Goal: Information Seeking & Learning: Understand process/instructions

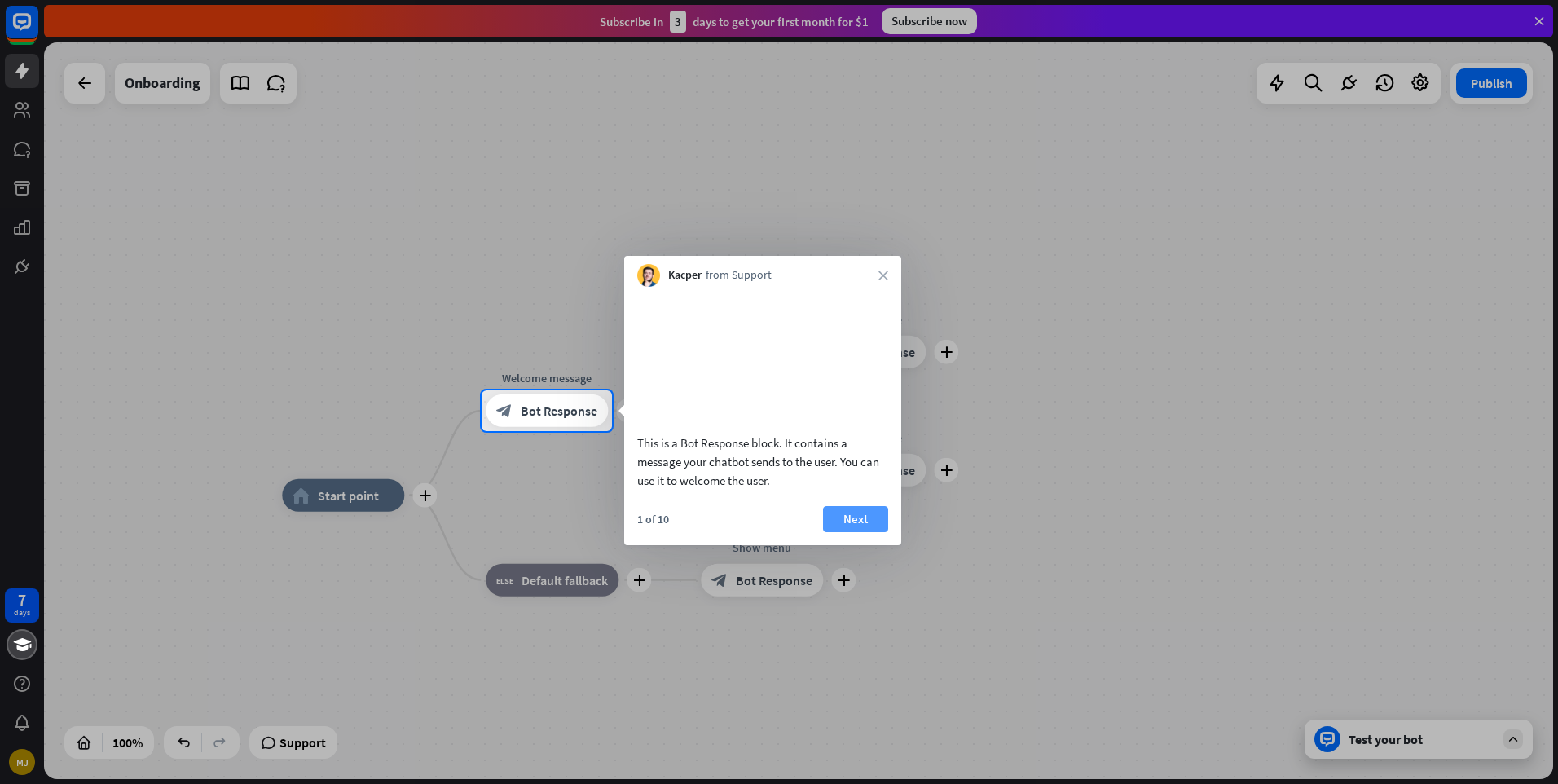
click at [858, 532] on button "Next" at bounding box center [856, 519] width 65 height 26
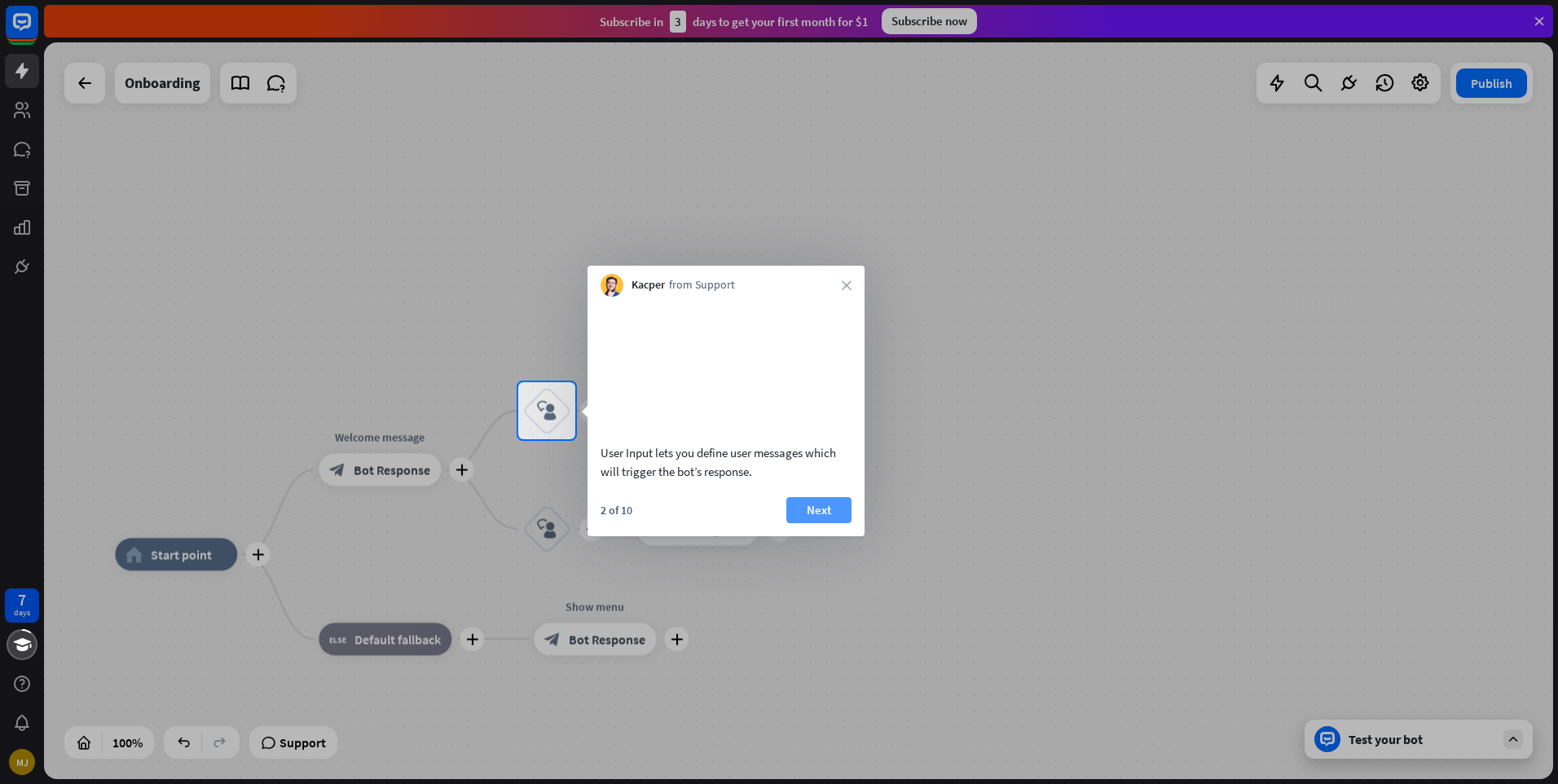
click at [815, 523] on button "Next" at bounding box center [819, 510] width 65 height 26
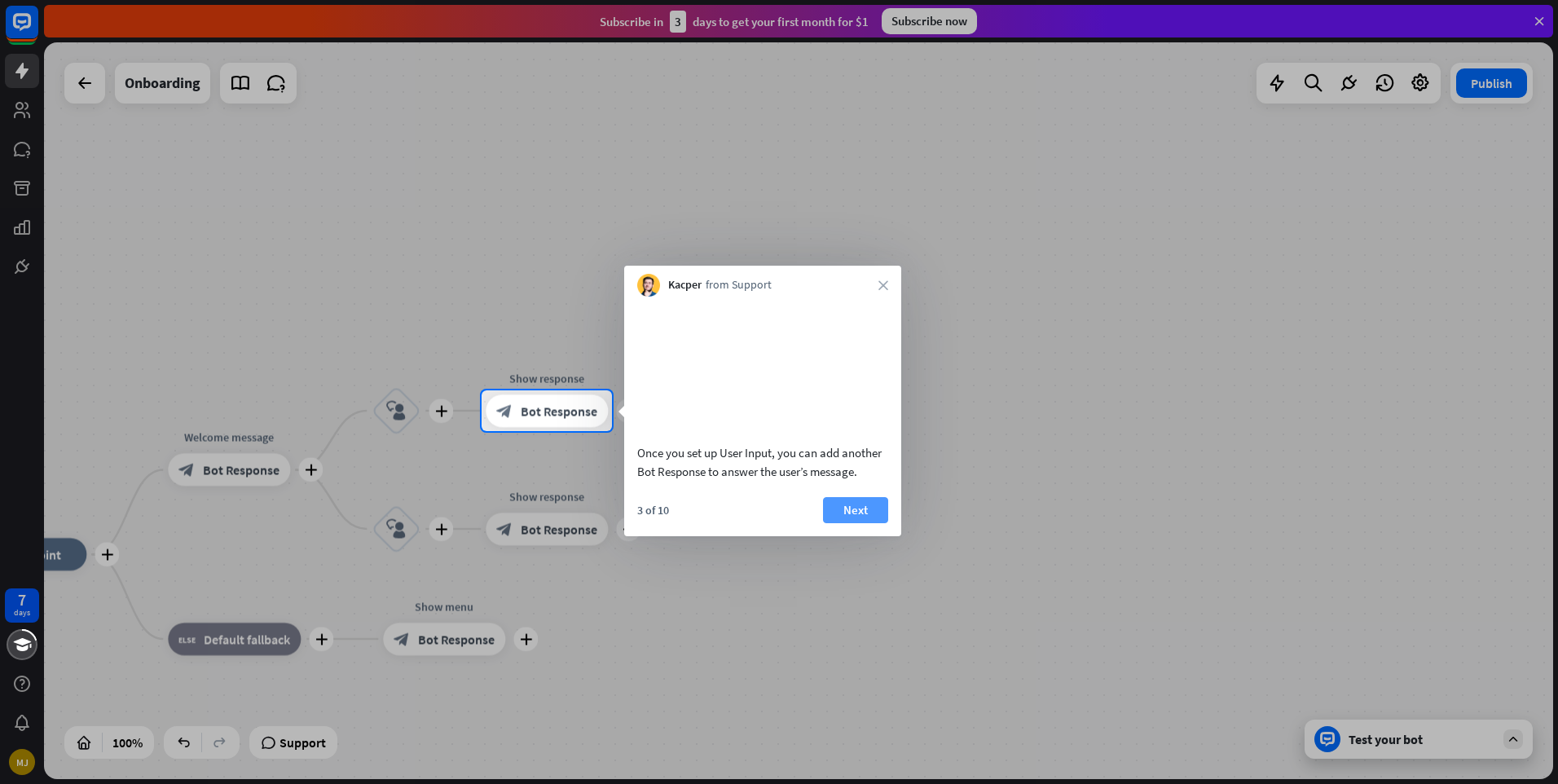
click at [841, 523] on button "Next" at bounding box center [856, 510] width 65 height 26
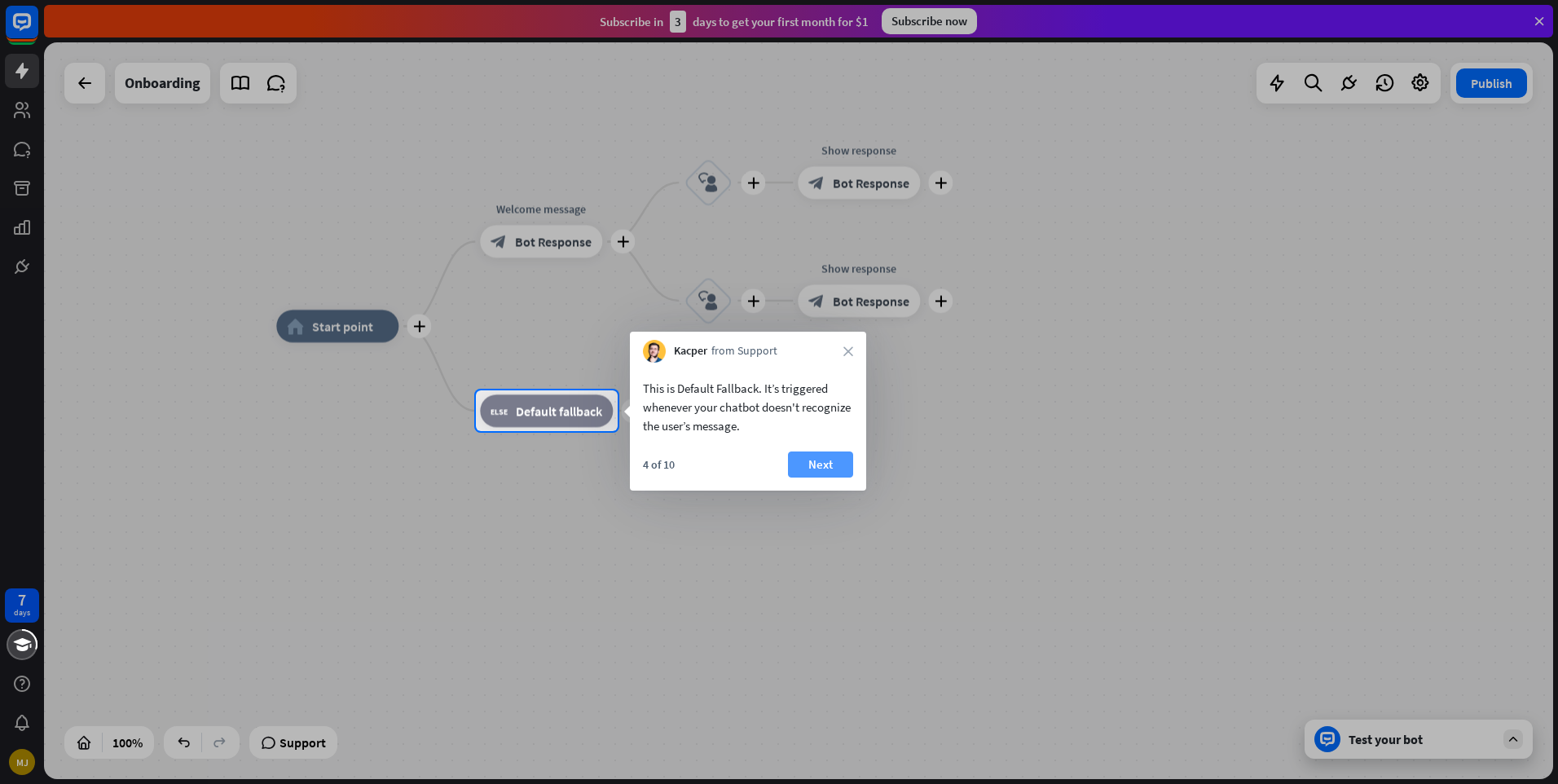
click at [802, 463] on button "Next" at bounding box center [820, 465] width 65 height 26
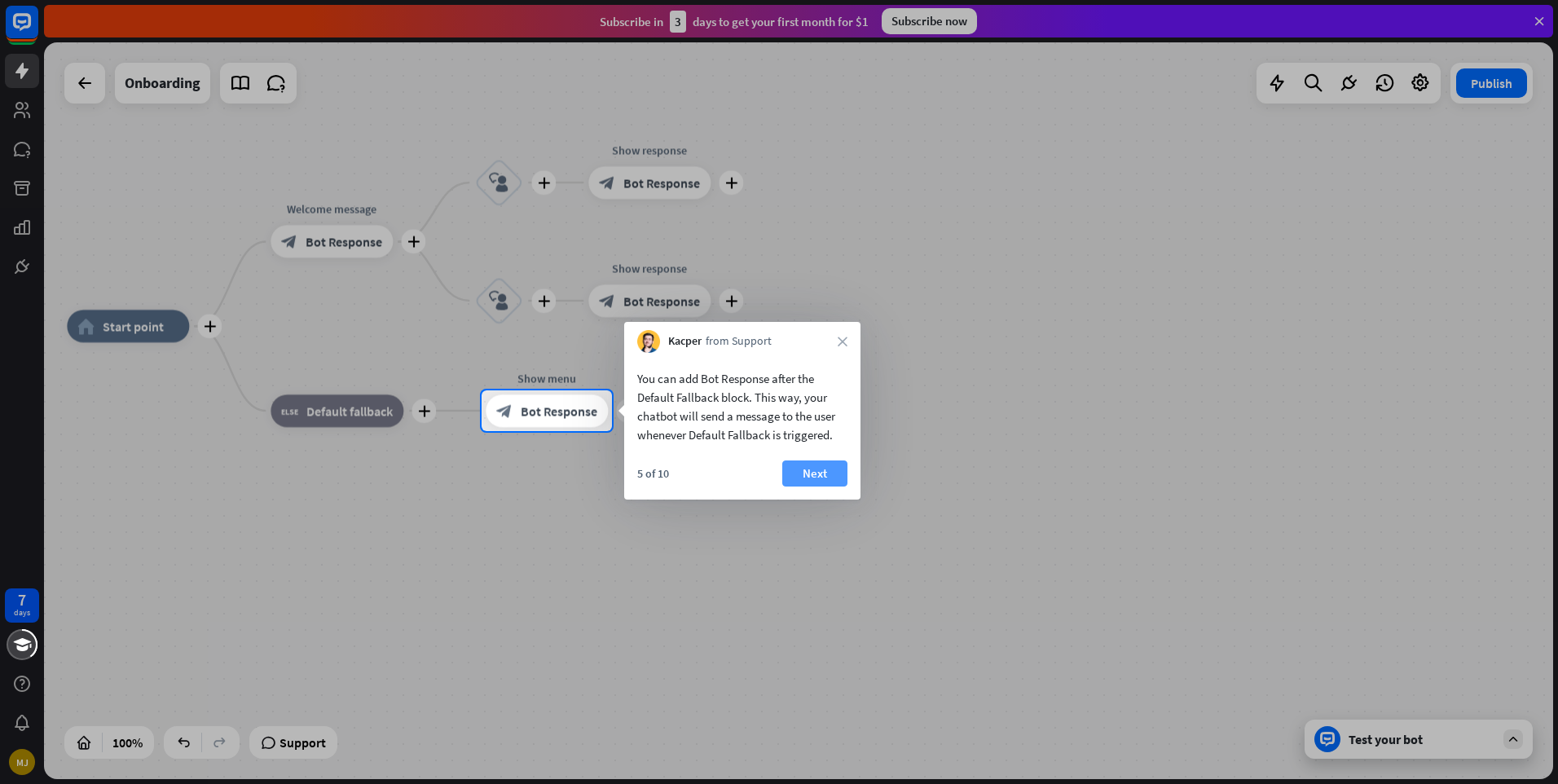
click at [816, 479] on button "Next" at bounding box center [815, 474] width 65 height 26
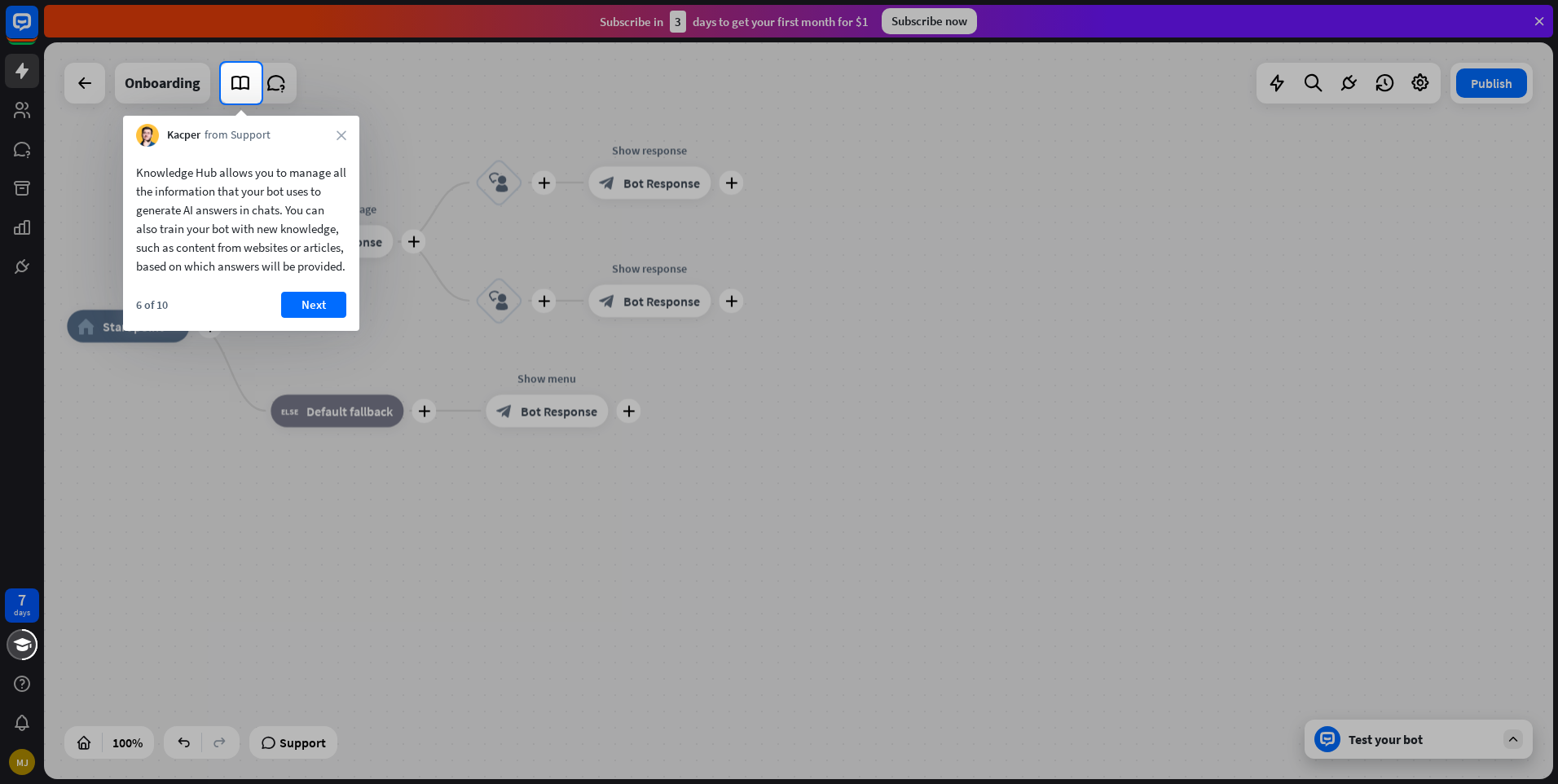
click at [199, 262] on div "Knowledge Hub allows you to manage all the information that your bot uses to ge…" at bounding box center [241, 219] width 210 height 112
click at [290, 317] on button "Next" at bounding box center [314, 305] width 65 height 26
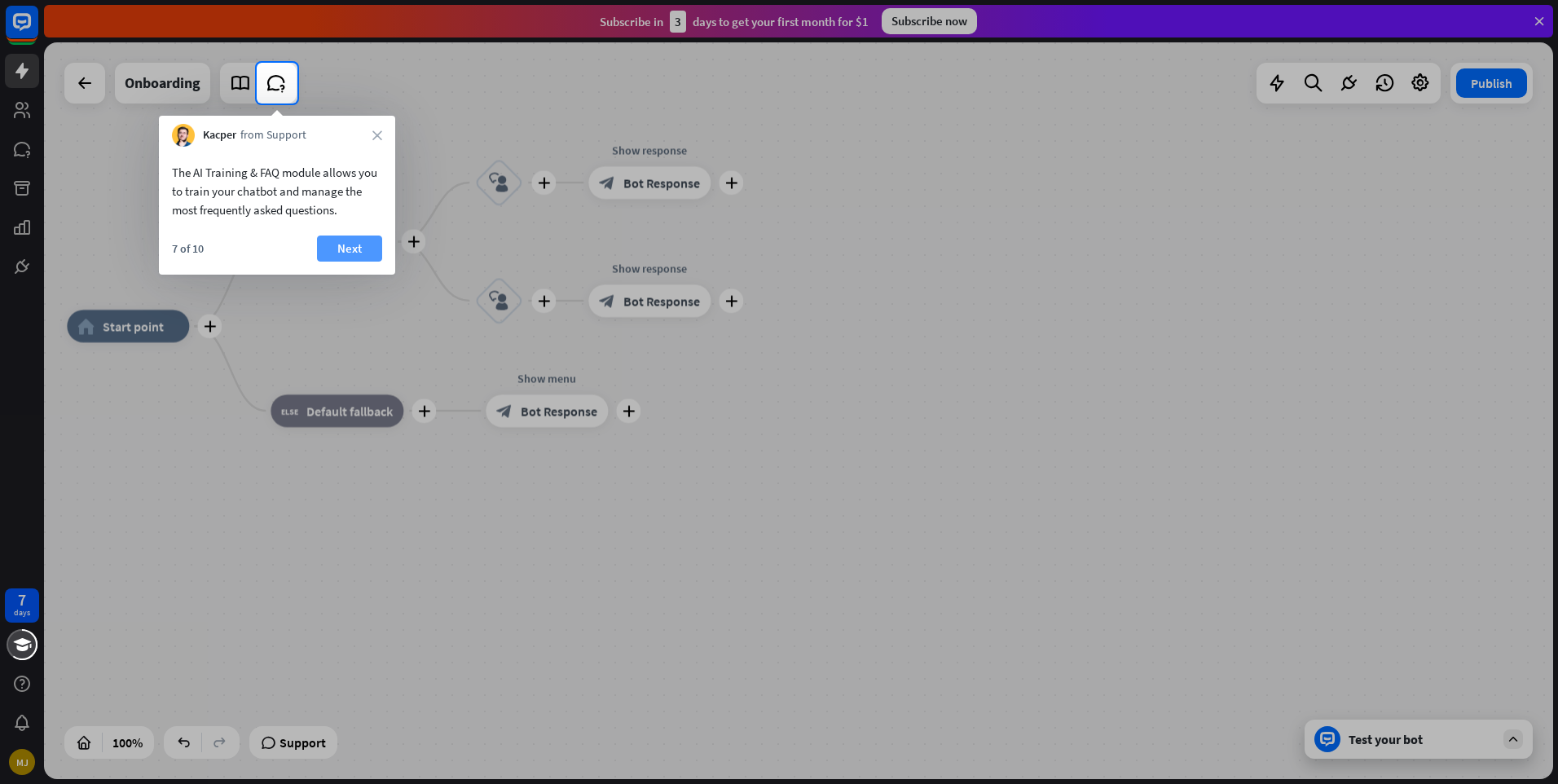
click at [327, 244] on button "Next" at bounding box center [349, 249] width 65 height 26
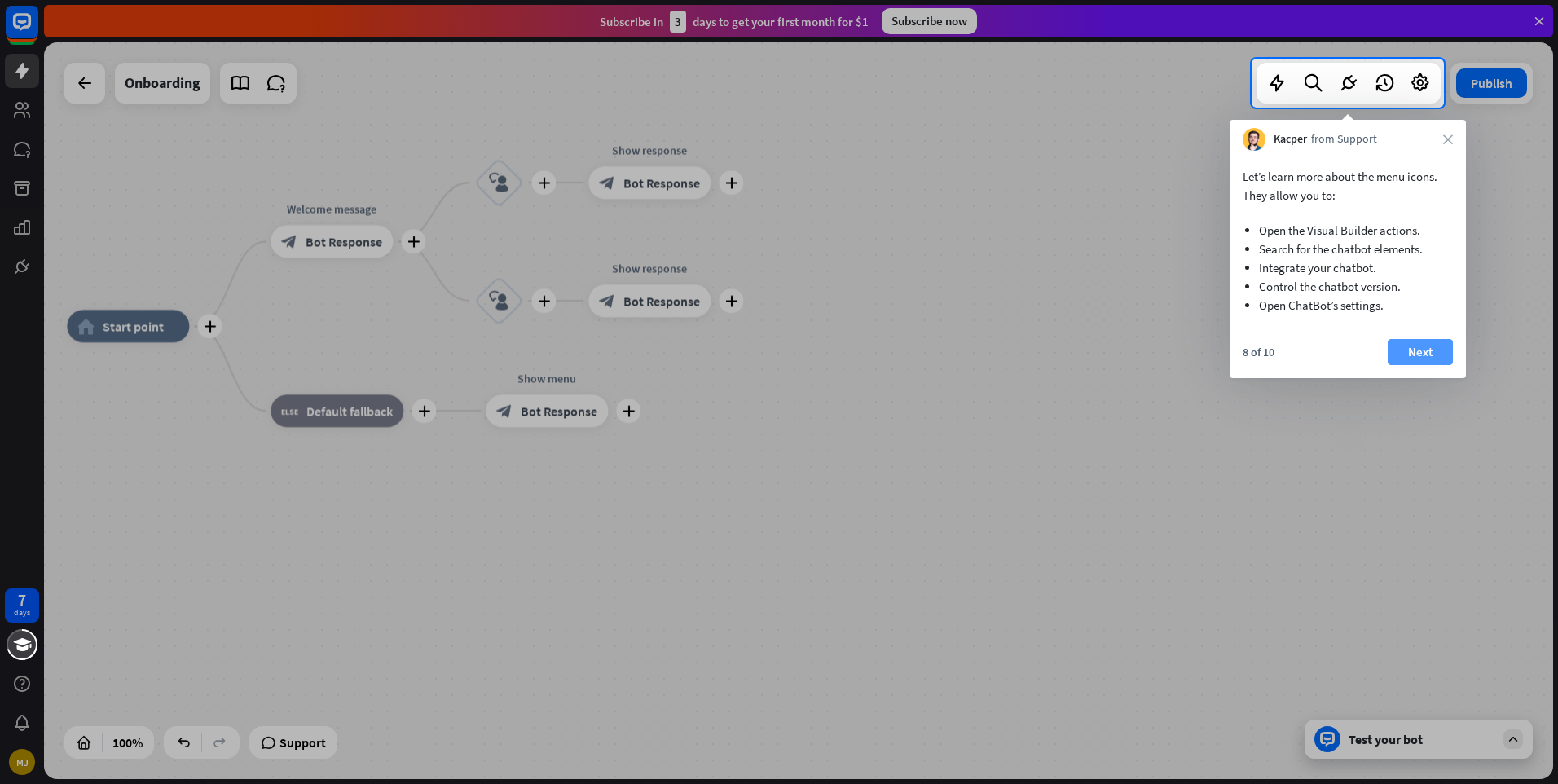
click at [1411, 341] on button "Next" at bounding box center [1420, 352] width 65 height 26
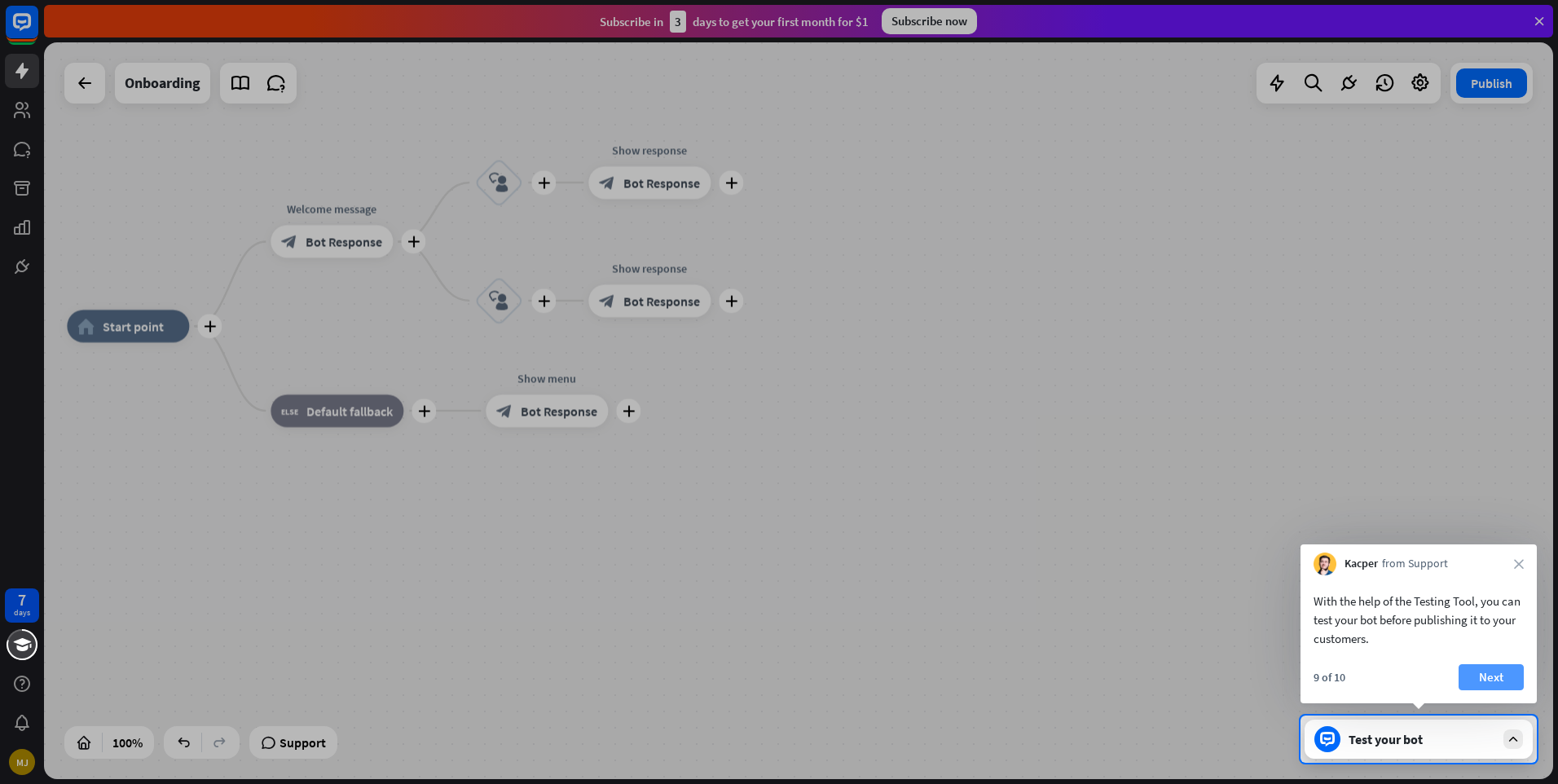
click at [1487, 678] on button "Next" at bounding box center [1491, 677] width 65 height 26
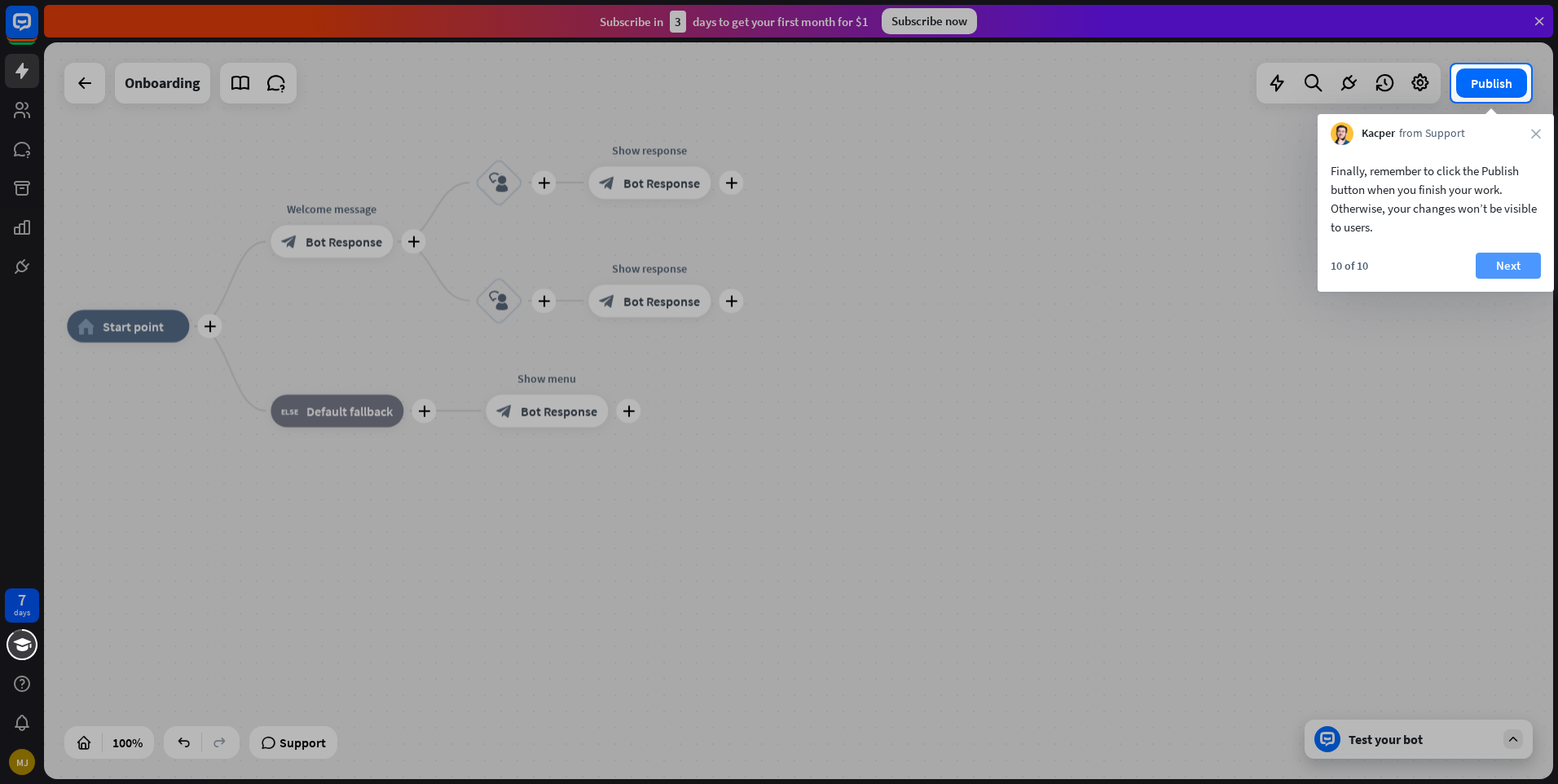
click at [1494, 263] on button "Next" at bounding box center [1509, 265] width 65 height 26
